Goal: Navigation & Orientation: Go to known website

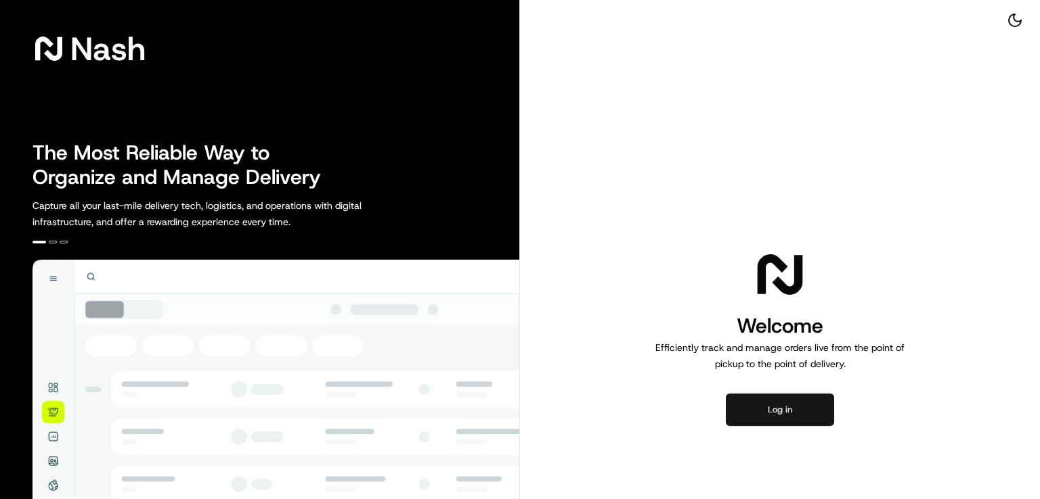
click at [761, 418] on button "Log in" at bounding box center [780, 410] width 108 height 32
